Goal: Task Accomplishment & Management: Complete application form

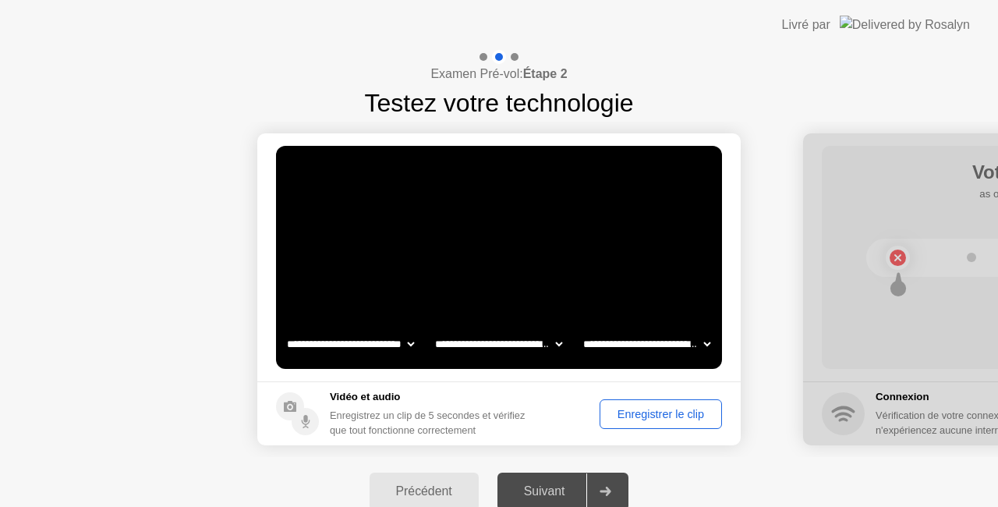
select select "**********"
select select "*******"
click at [619, 412] on div "Enregistrer le clip" at bounding box center [661, 414] width 112 height 12
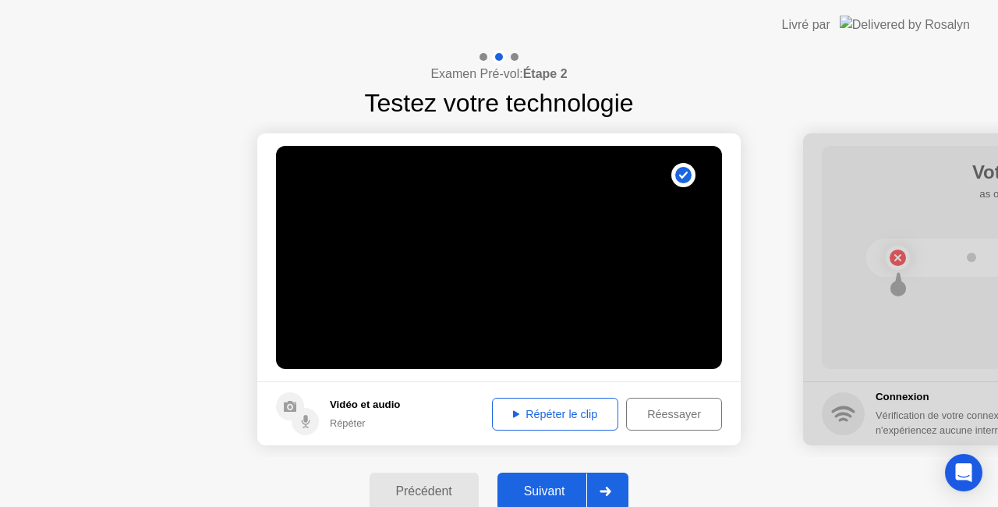
click at [571, 408] on div "Répéter le clip" at bounding box center [554, 414] width 115 height 12
click at [646, 414] on div "Réessayer" at bounding box center [674, 414] width 85 height 12
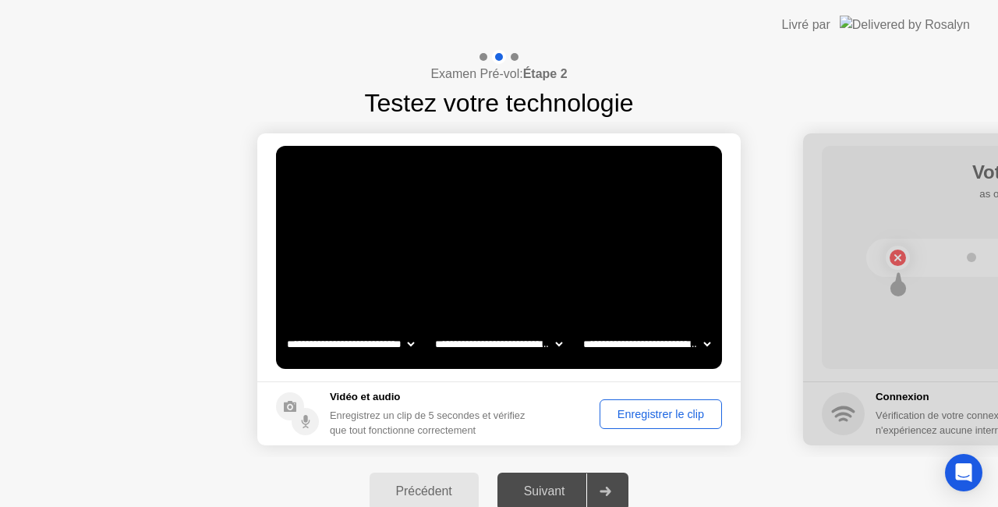
click at [630, 410] on div "Enregistrer le clip" at bounding box center [661, 414] width 112 height 12
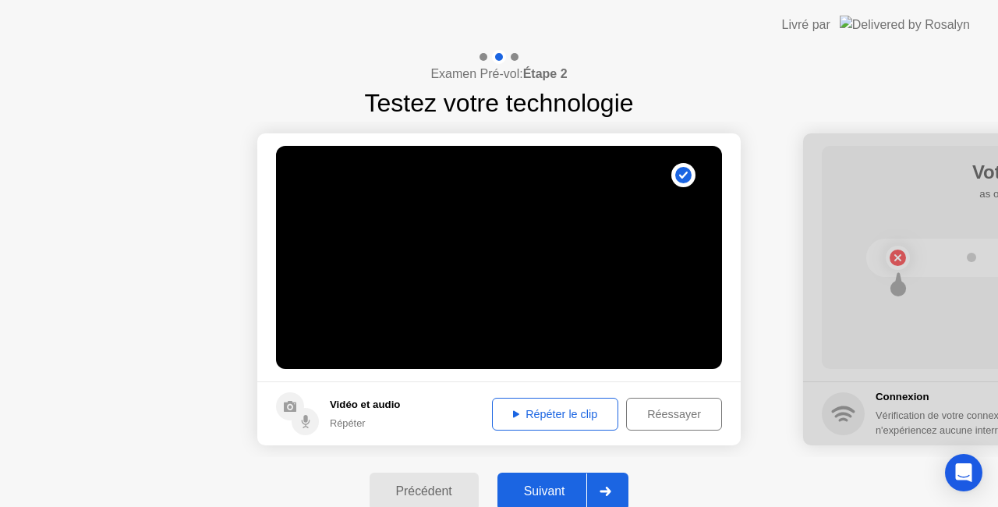
click at [561, 408] on div "Répéter le clip" at bounding box center [554, 414] width 115 height 12
click at [610, 486] on div at bounding box center [604, 491] width 37 height 36
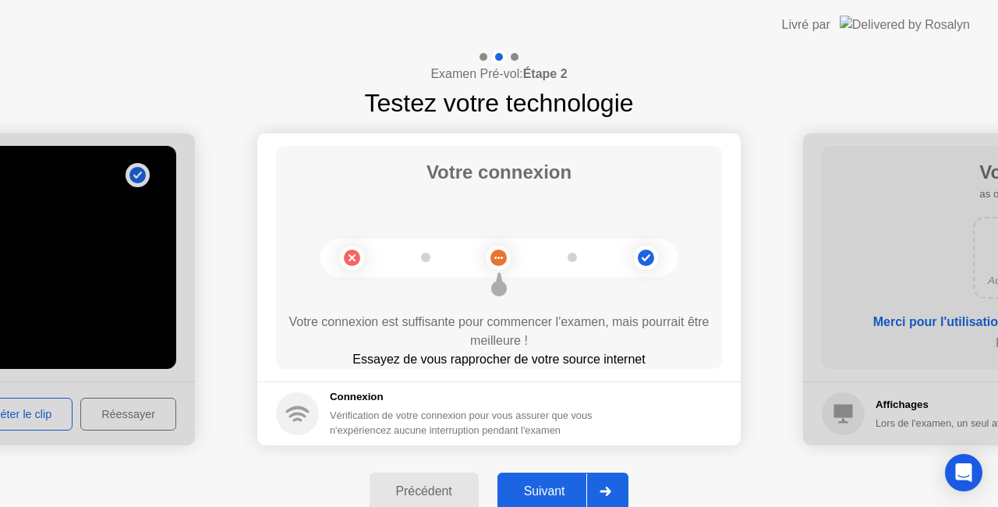
click at [610, 488] on icon at bounding box center [605, 491] width 11 height 9
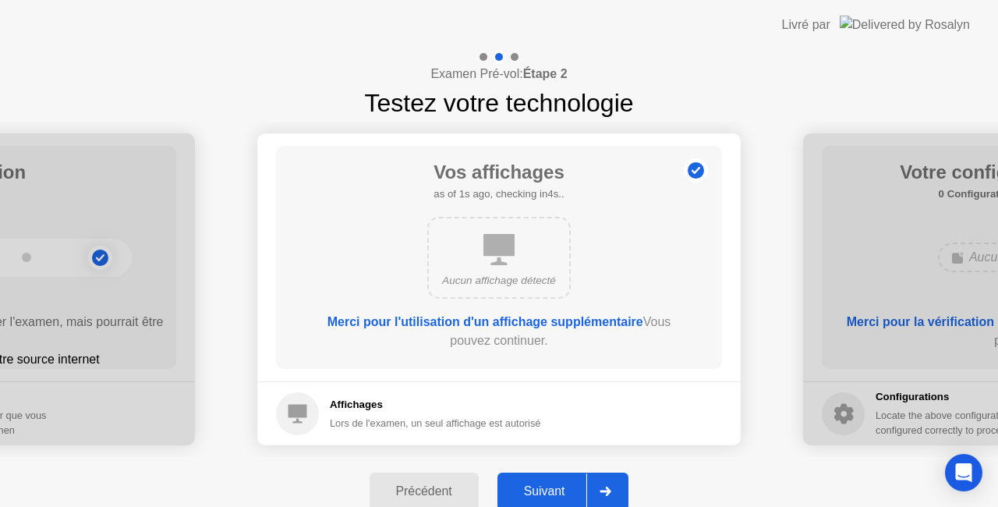
click at [610, 488] on icon at bounding box center [605, 491] width 11 height 9
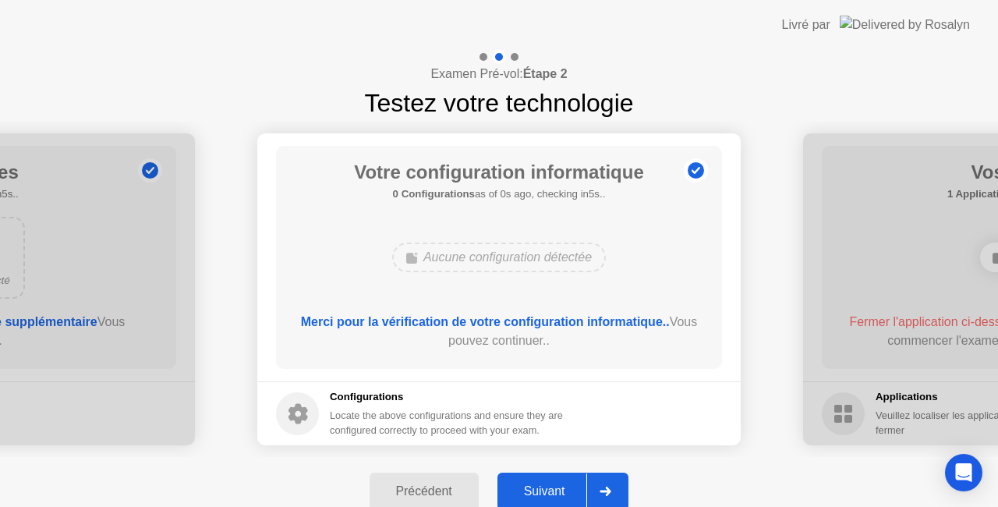
click at [610, 488] on icon at bounding box center [605, 491] width 11 height 9
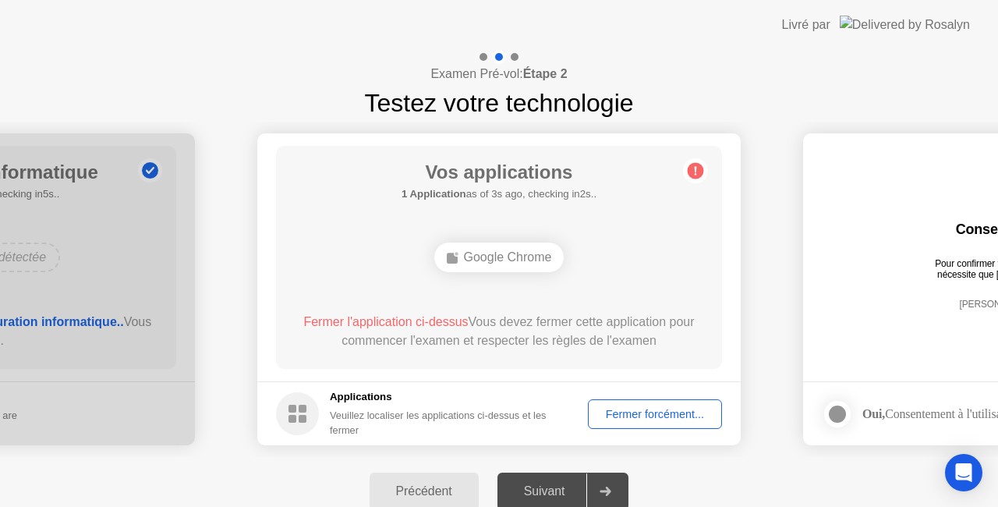
click at [637, 409] on div "Fermer forcément..." at bounding box center [654, 414] width 123 height 12
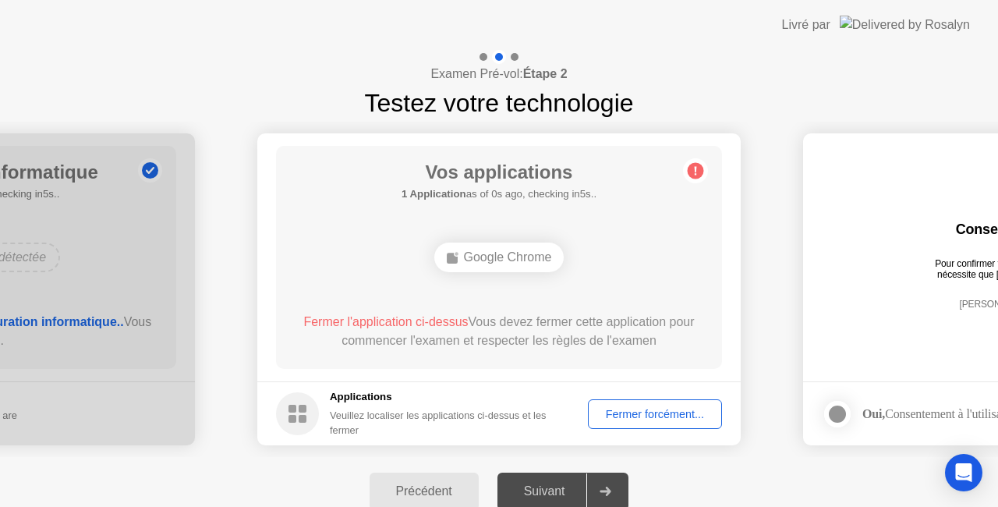
click at [628, 408] on div "Fermer forcément..." at bounding box center [654, 414] width 123 height 12
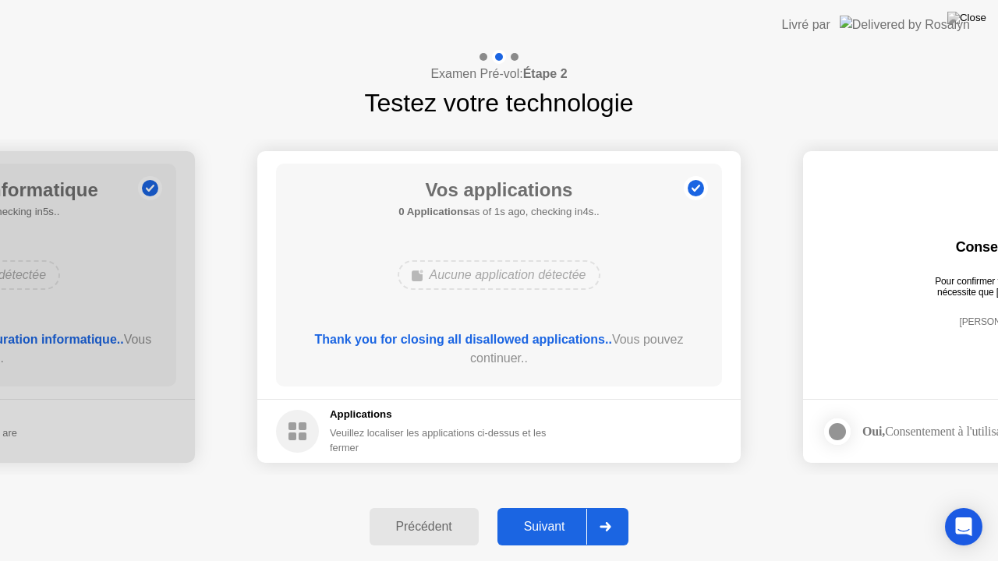
click at [605, 506] on icon at bounding box center [606, 526] width 12 height 9
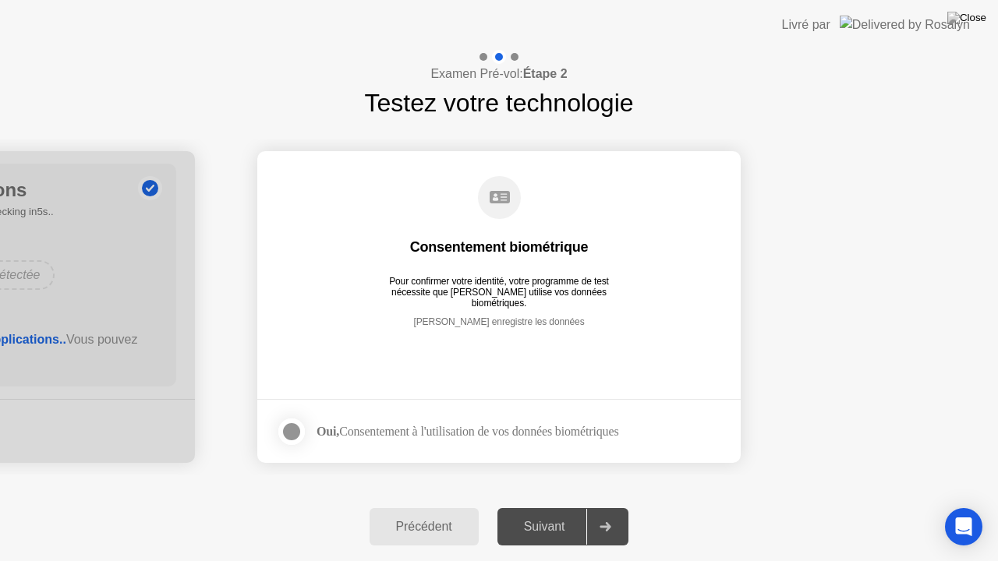
click at [294, 427] on div at bounding box center [291, 432] width 19 height 19
click at [604, 506] on icon at bounding box center [606, 526] width 12 height 9
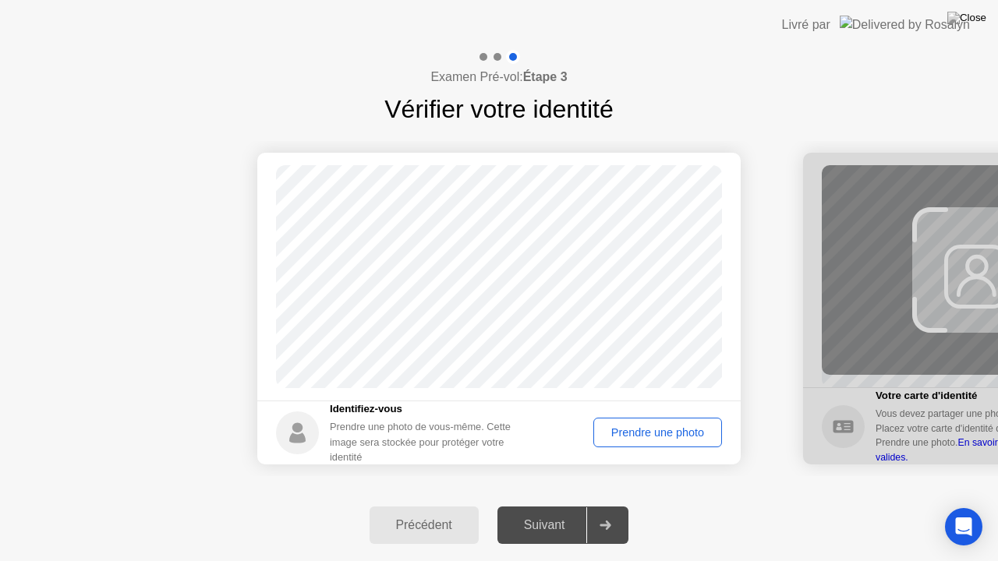
click at [643, 439] on div "Prendre une photo" at bounding box center [658, 433] width 118 height 12
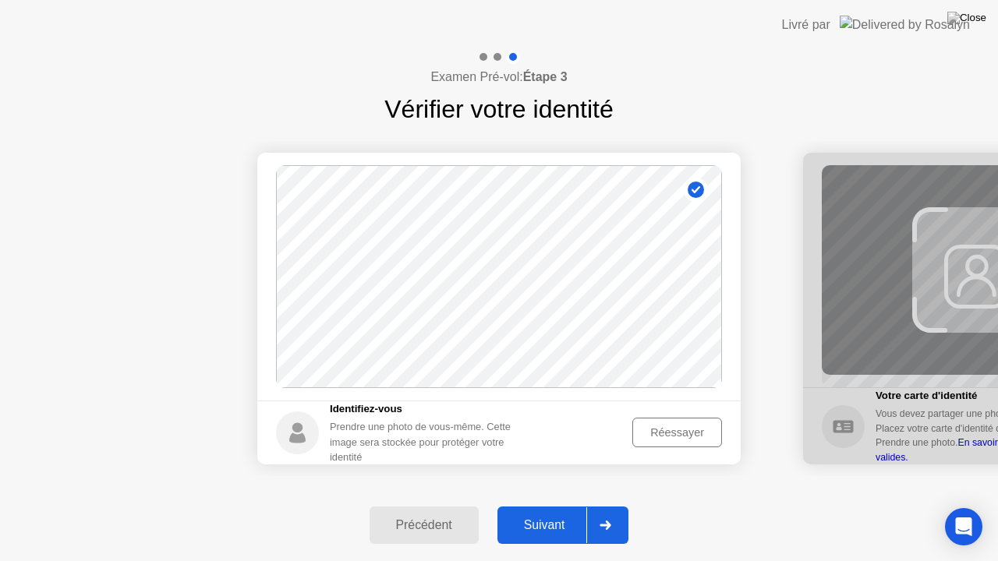
click at [672, 427] on div "Réessayer" at bounding box center [677, 433] width 79 height 12
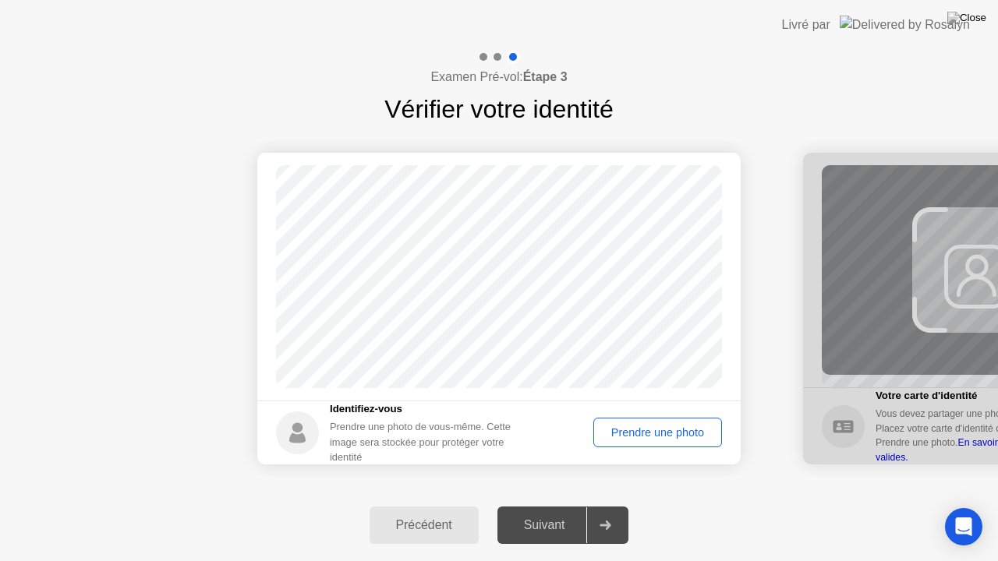
click at [666, 427] on div "Prendre une photo" at bounding box center [658, 433] width 118 height 12
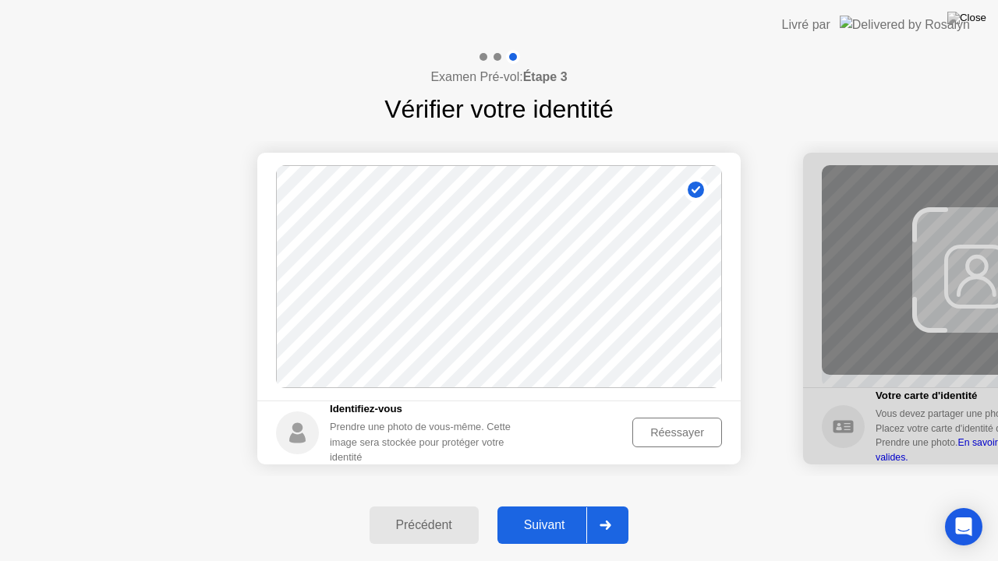
click at [611, 506] on div at bounding box center [604, 526] width 37 height 36
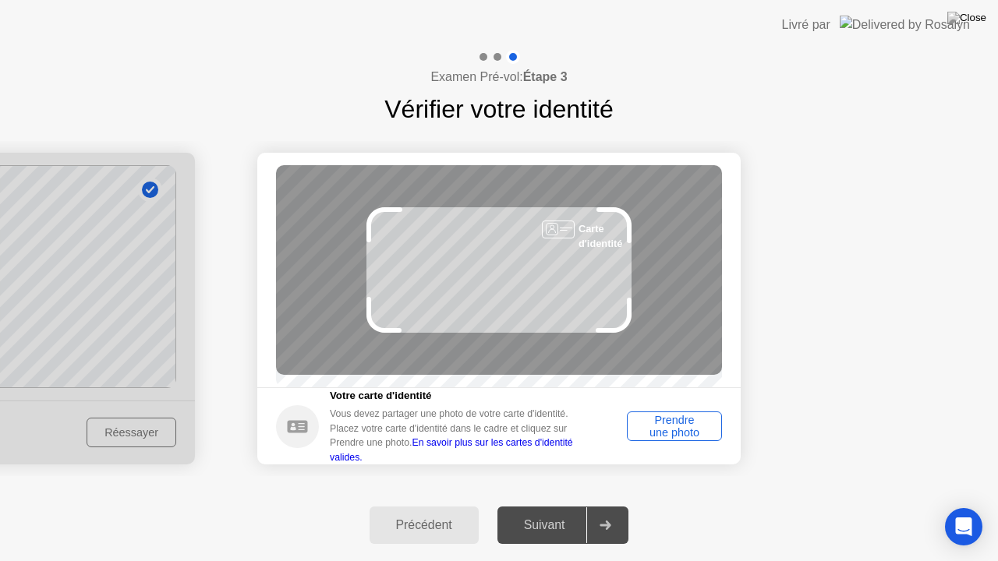
click at [646, 430] on div "Prendre une photo" at bounding box center [674, 426] width 84 height 25
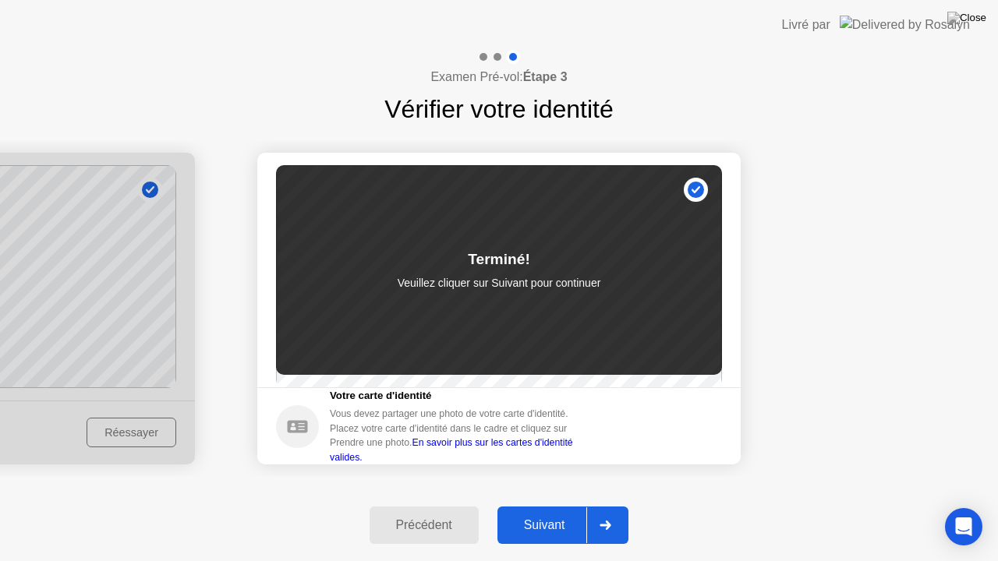
click at [550, 506] on div "Suivant" at bounding box center [544, 526] width 85 height 14
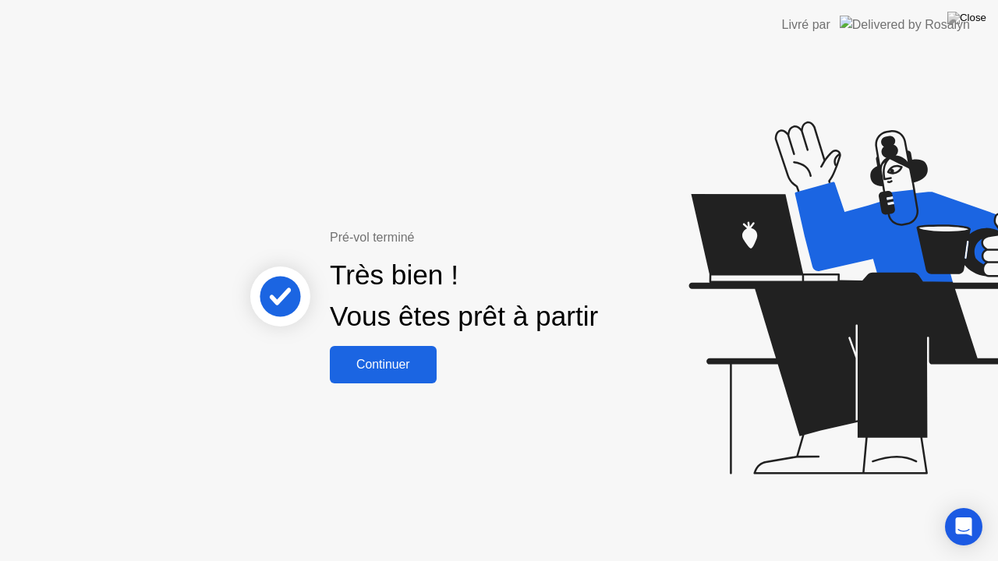
click at [395, 358] on div "Continuer" at bounding box center [383, 365] width 97 height 14
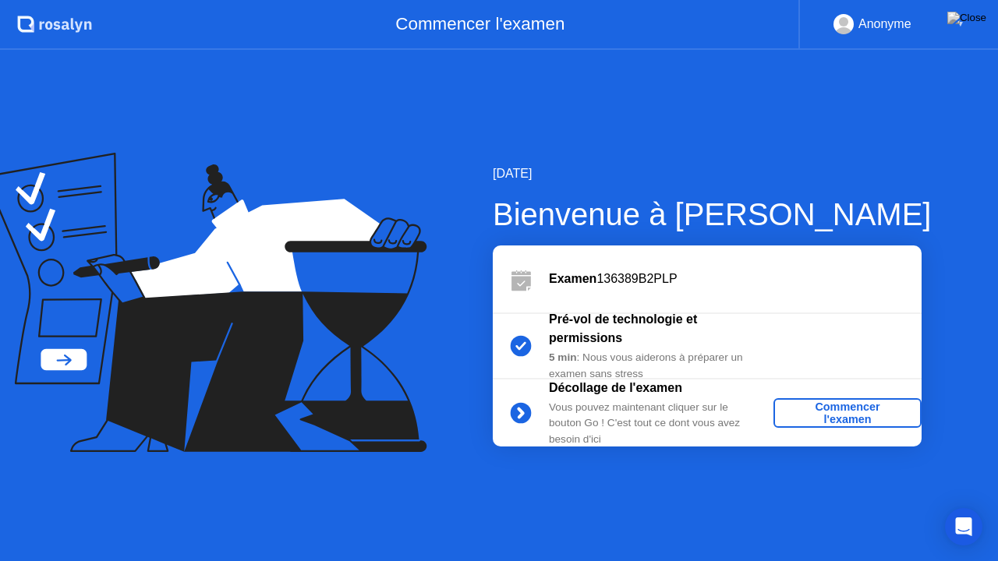
click at [830, 412] on div "Commencer l'examen" at bounding box center [848, 413] width 136 height 25
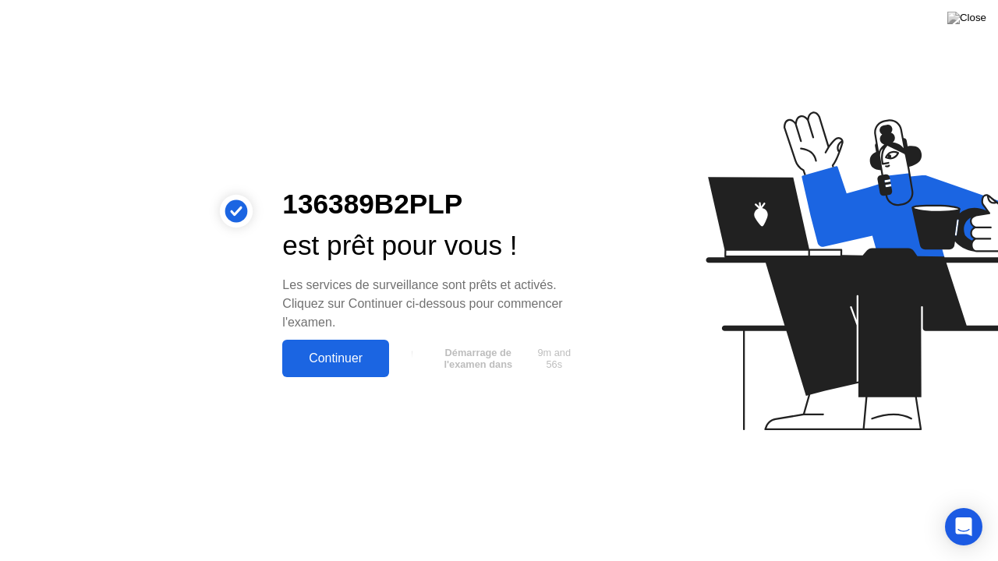
click at [352, 357] on div "Continuer" at bounding box center [335, 359] width 97 height 14
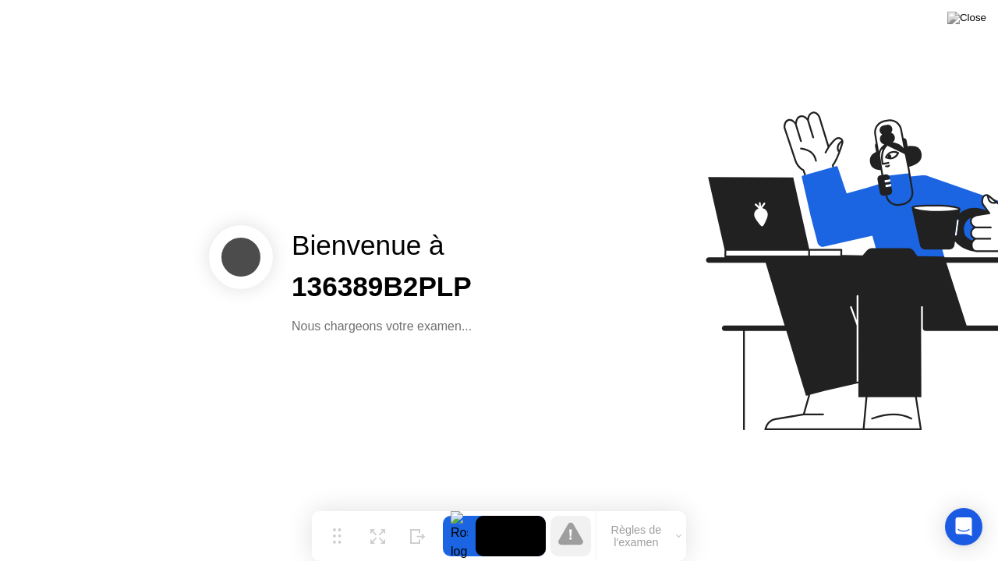
click at [640, 506] on button "Règles de l'examen" at bounding box center [642, 536] width 90 height 27
